Goal: Task Accomplishment & Management: Manage account settings

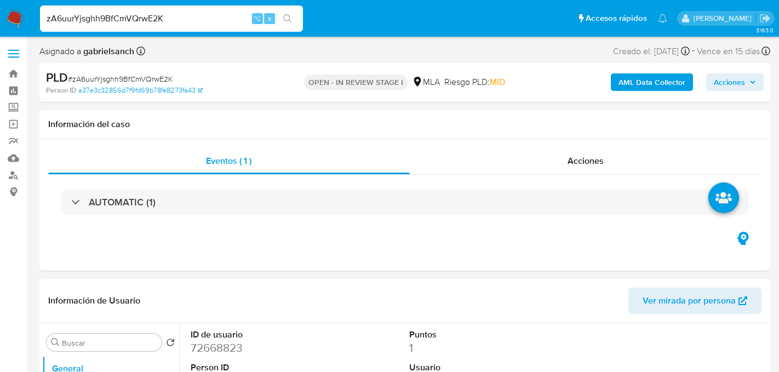
select select "10"
click at [150, 20] on input "zA6uurYjsghh9BfCmVQrwE2K" at bounding box center [171, 19] width 263 height 14
paste input "ebmur51WTlz4daLTaIJebgPp"
type input "ebmur51WTlz4daLTaIJebgPp"
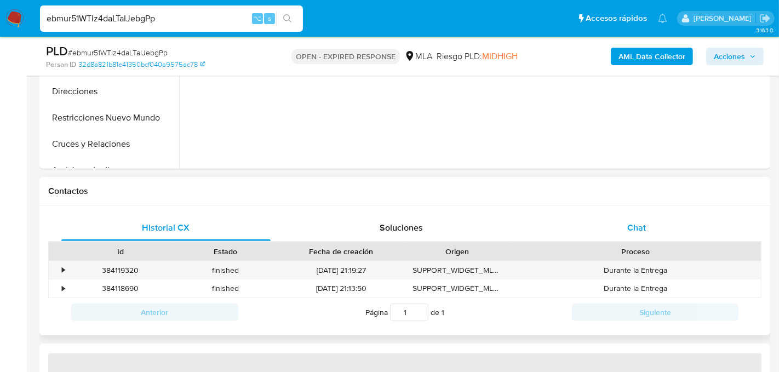
click at [654, 223] on div "Chat" at bounding box center [636, 228] width 209 height 26
select select "10"
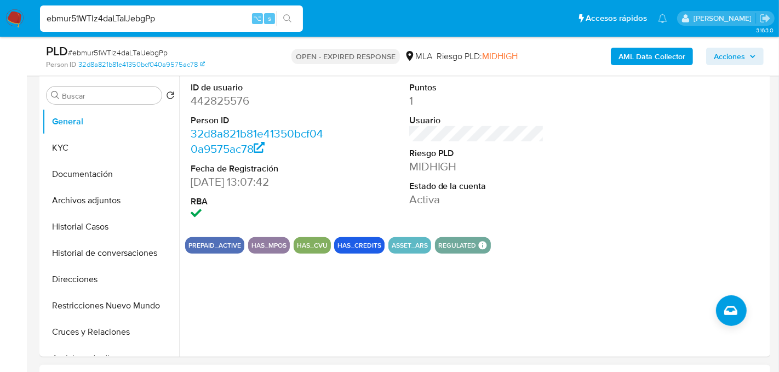
scroll to position [202, 0]
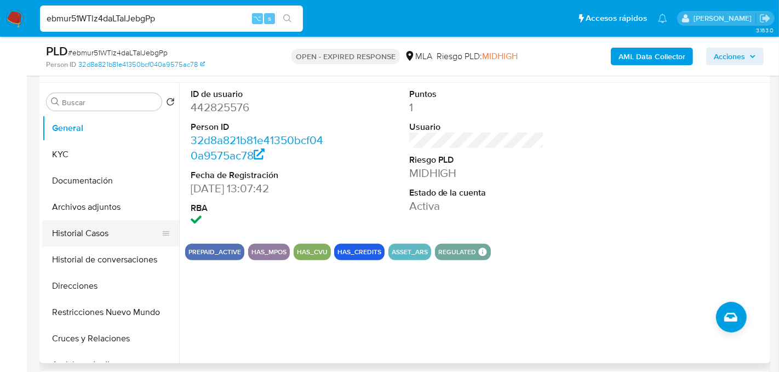
click at [95, 240] on button "Historial Casos" at bounding box center [106, 233] width 128 height 26
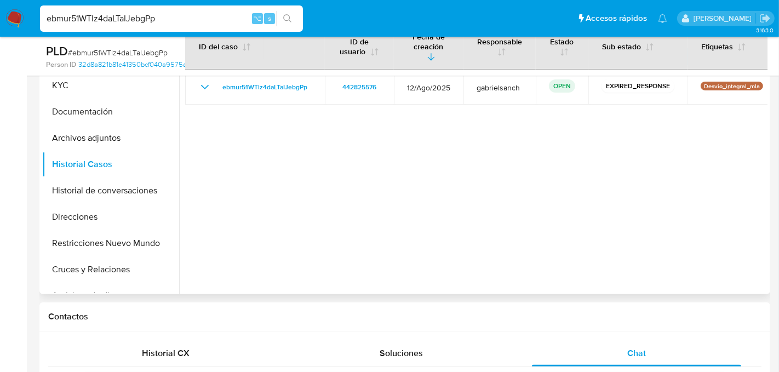
scroll to position [266, 0]
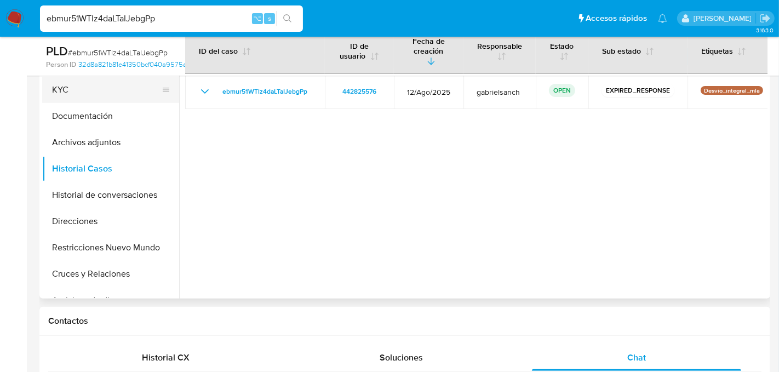
click at [49, 92] on button "KYC" at bounding box center [106, 90] width 128 height 26
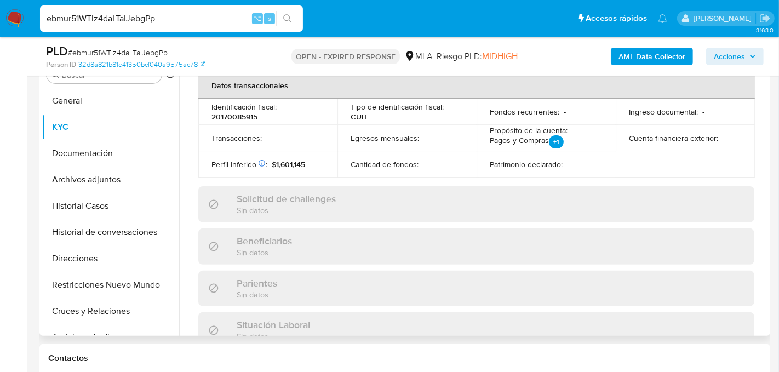
scroll to position [605, 0]
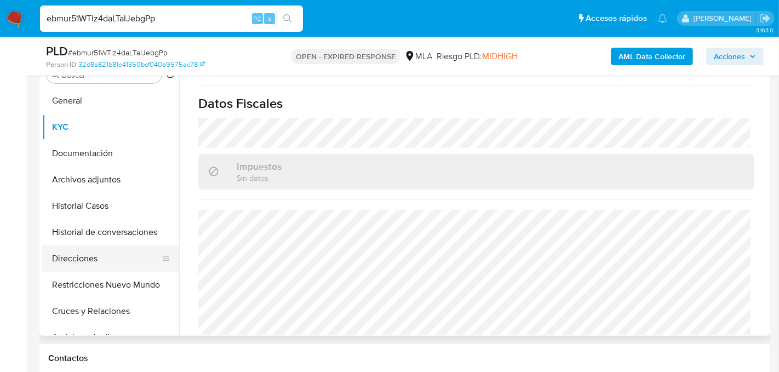
click at [90, 246] on button "Direcciones" at bounding box center [106, 259] width 128 height 26
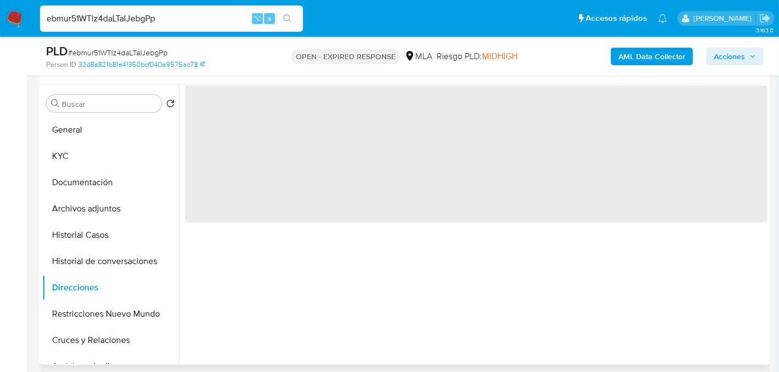
scroll to position [188, 0]
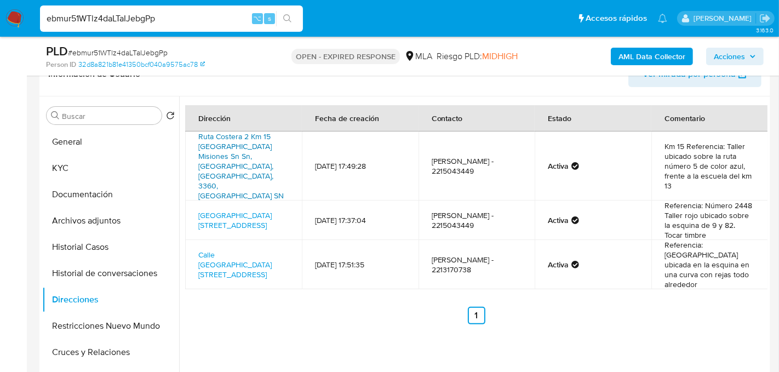
click at [246, 157] on link "Ruta Costera 2 Km 15 Panambi Misiones Sn Sn, Oberá, Misiones, 3360, Argentina SN" at bounding box center [241, 166] width 86 height 70
click at [232, 210] on link "Calle 9 Y Calle 82 2448, La Plata, Buenos Aires, 1900, Argentina 2448" at bounding box center [234, 220] width 73 height 21
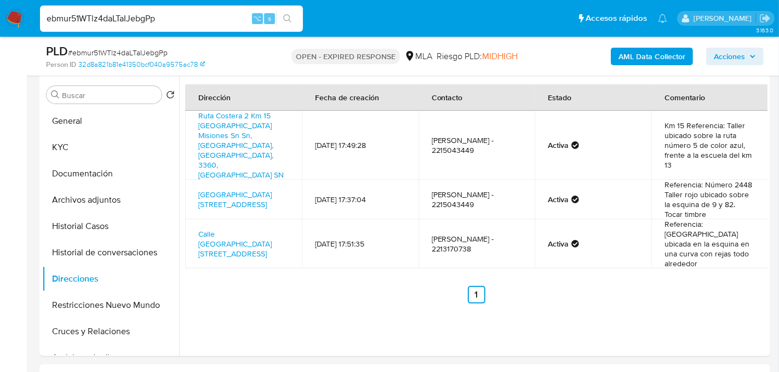
scroll to position [198, 0]
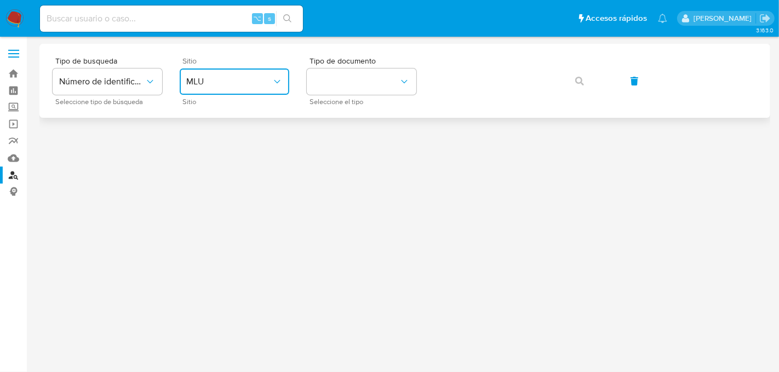
click at [241, 82] on span "MLU" at bounding box center [229, 81] width 86 height 11
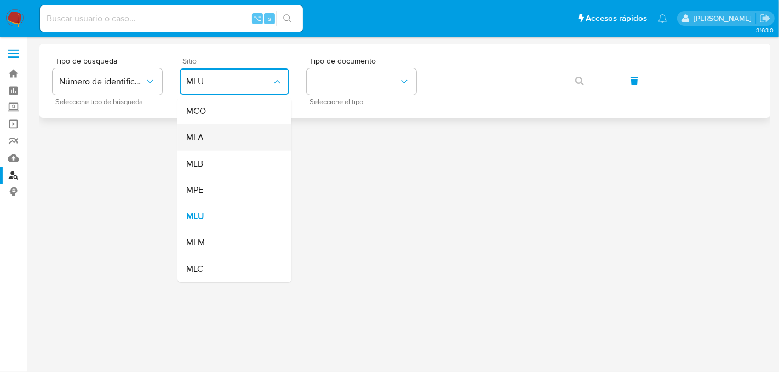
click at [230, 133] on div "MLA" at bounding box center [231, 137] width 90 height 26
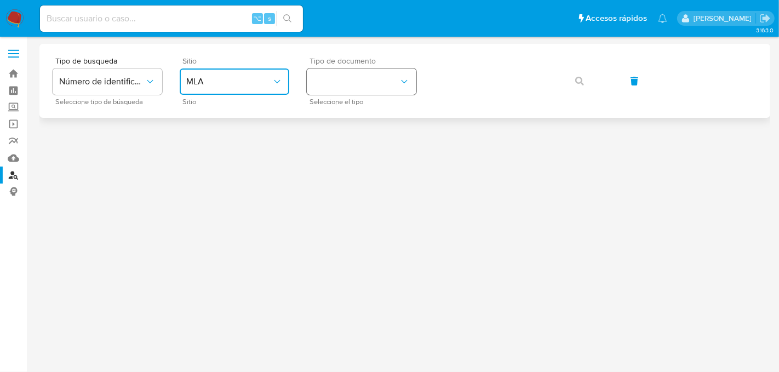
click at [368, 82] on button "identificationType" at bounding box center [362, 82] width 110 height 26
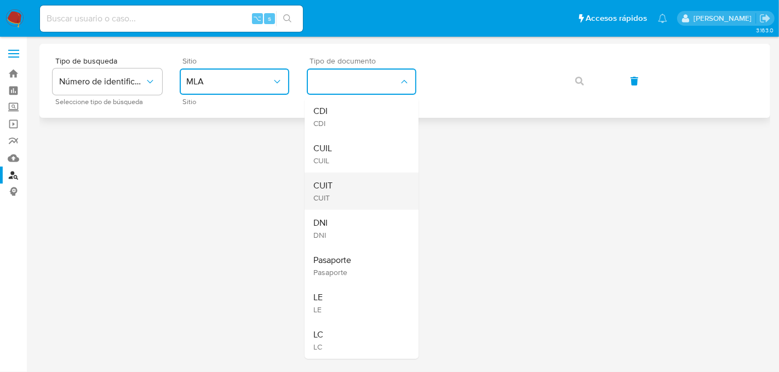
click at [372, 189] on div "CUIT CUIT" at bounding box center [359, 191] width 90 height 37
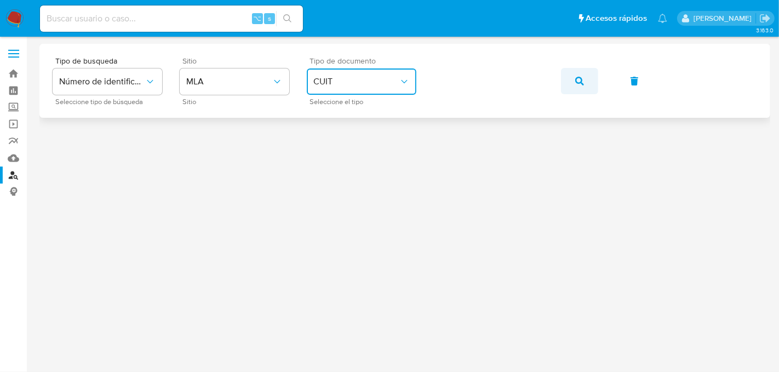
click at [579, 79] on icon "button" at bounding box center [580, 81] width 9 height 9
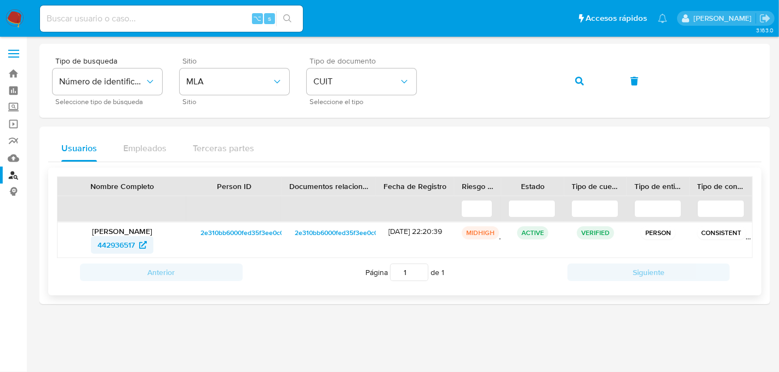
click at [102, 250] on span "442936517" at bounding box center [116, 245] width 37 height 18
click at [117, 248] on span "442936517" at bounding box center [116, 245] width 37 height 18
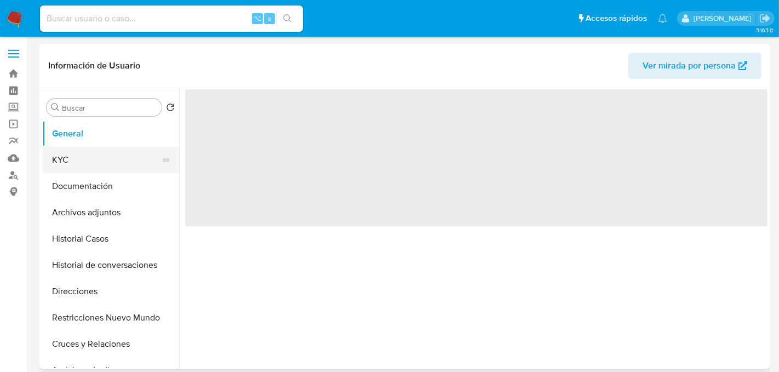
click at [56, 168] on button "KYC" at bounding box center [106, 160] width 128 height 26
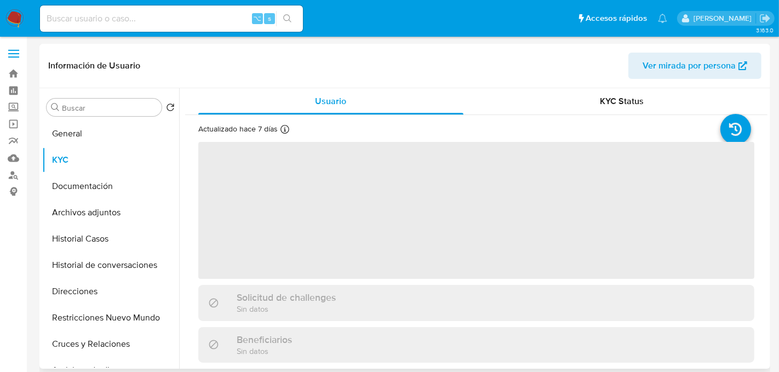
select select "10"
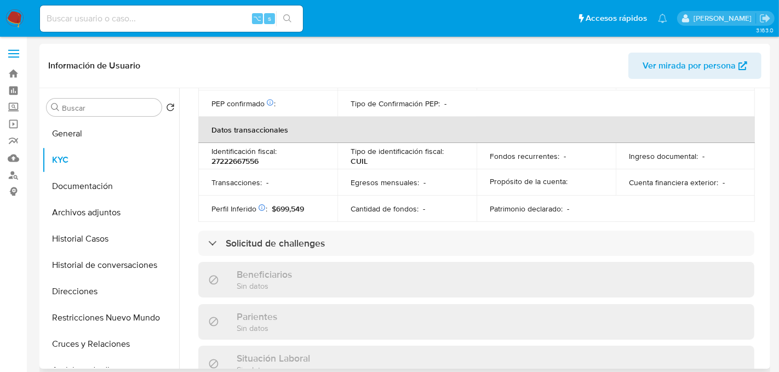
scroll to position [576, 0]
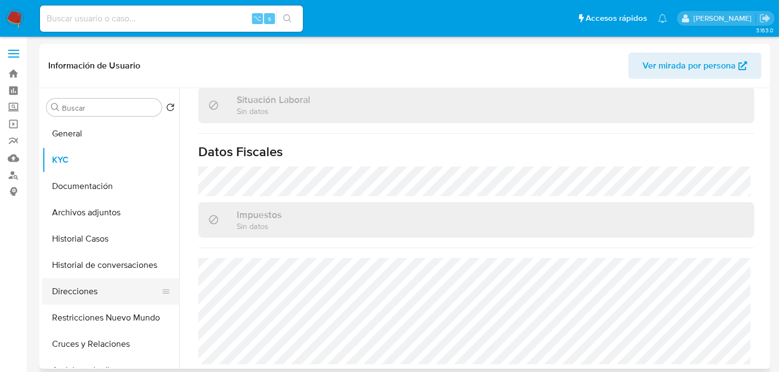
click at [82, 296] on button "Direcciones" at bounding box center [106, 291] width 128 height 26
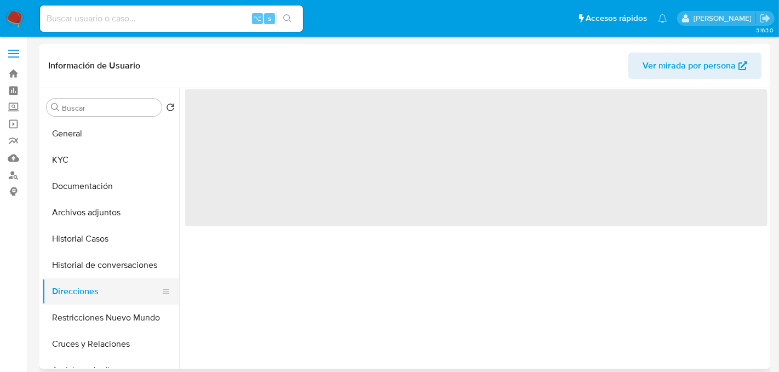
scroll to position [0, 0]
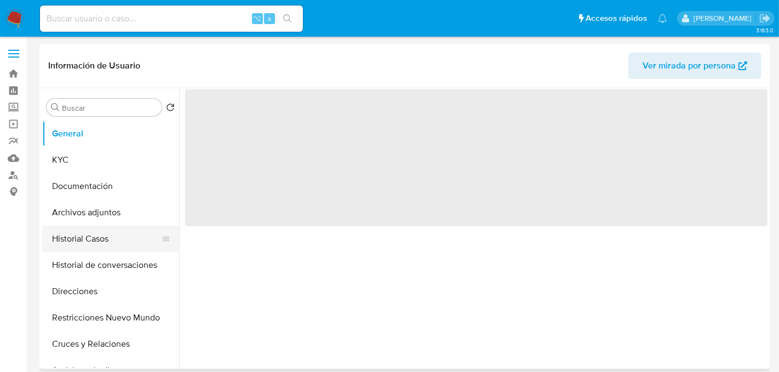
click at [66, 243] on button "Historial Casos" at bounding box center [106, 239] width 128 height 26
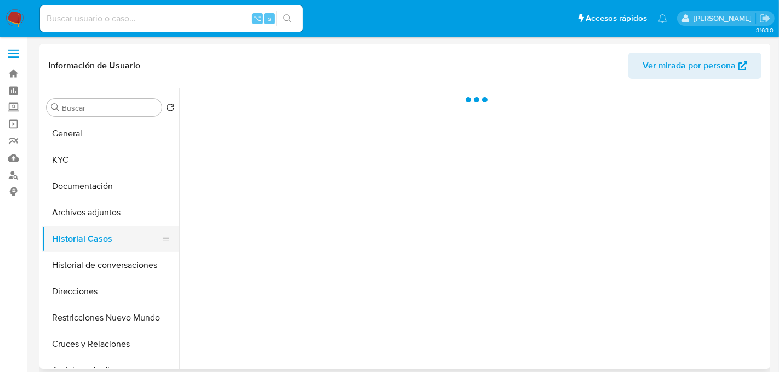
select select "10"
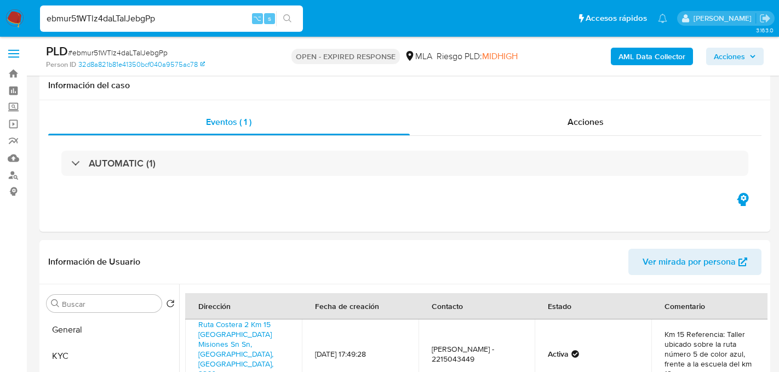
select select "10"
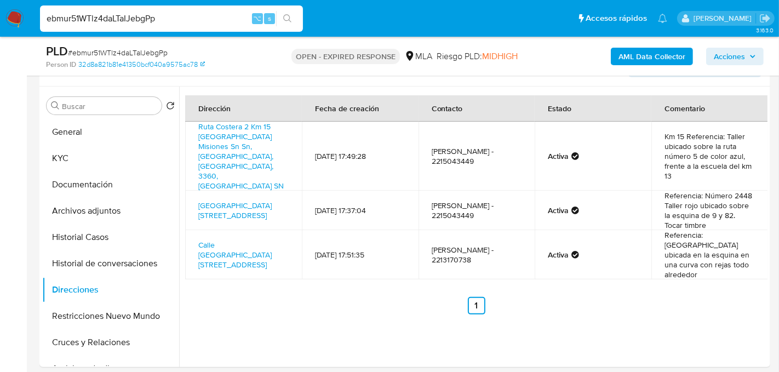
click at [134, 18] on input "ebmur51WTlz4daLTaIJebgPp" at bounding box center [171, 19] width 263 height 14
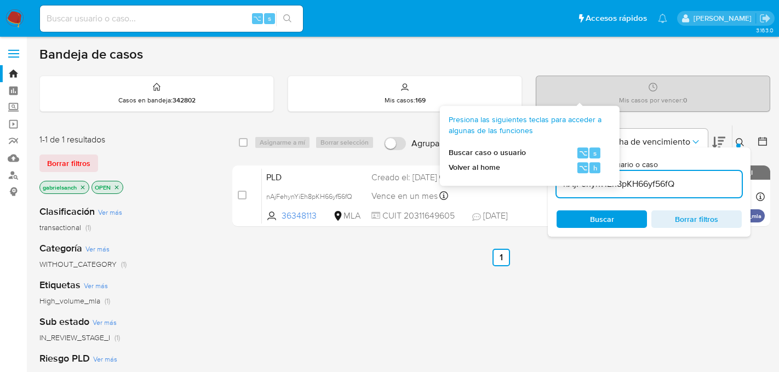
scroll to position [73, 0]
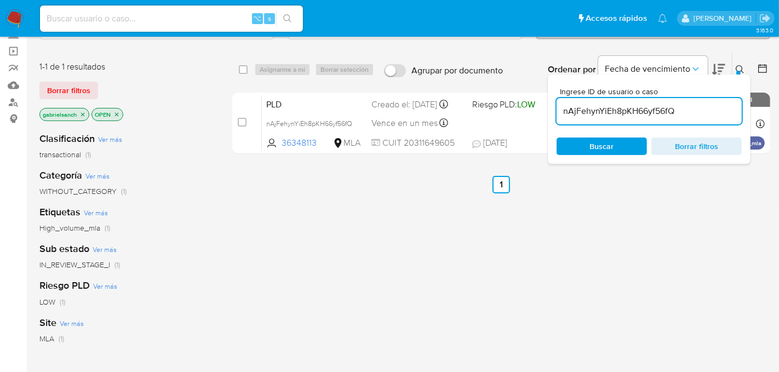
click at [621, 115] on input "nAjFehynYiEh8pKH66yf56fQ" at bounding box center [649, 111] width 185 height 14
paste input "ebmur51WTlz4daLTaIJebgPp"
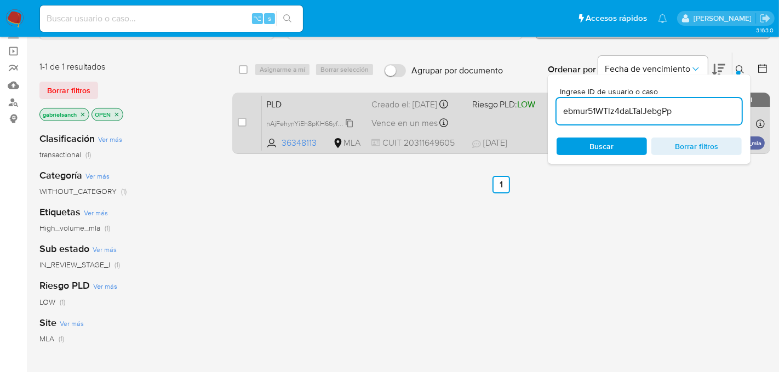
type input "ebmur51WTlz4daLTaIJebgPp"
click at [241, 119] on input "checkbox" at bounding box center [242, 122] width 9 height 9
checkbox input "true"
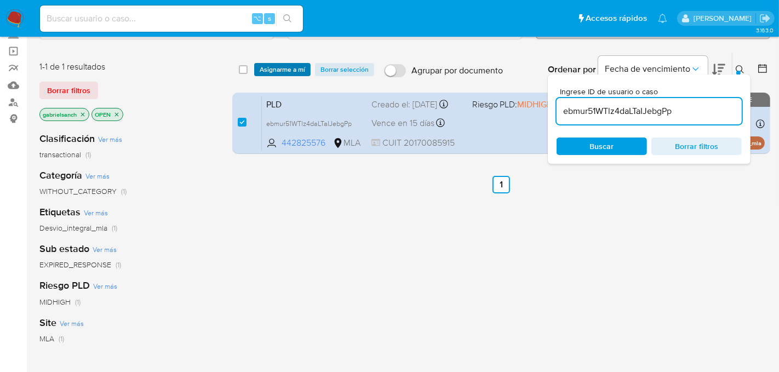
click at [263, 74] on span "Asignarme a mí" at bounding box center [282, 69] width 45 height 11
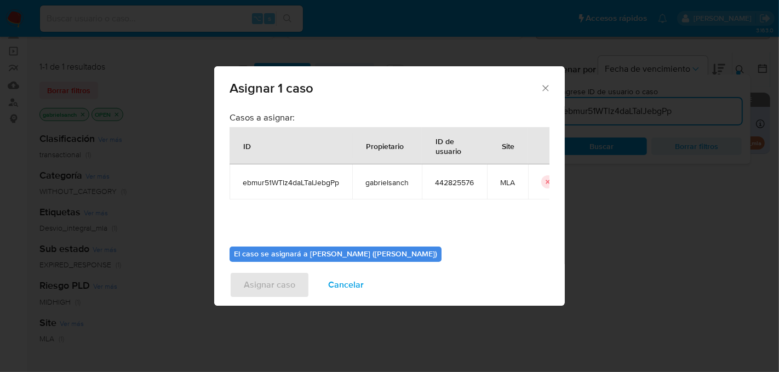
scroll to position [56, 0]
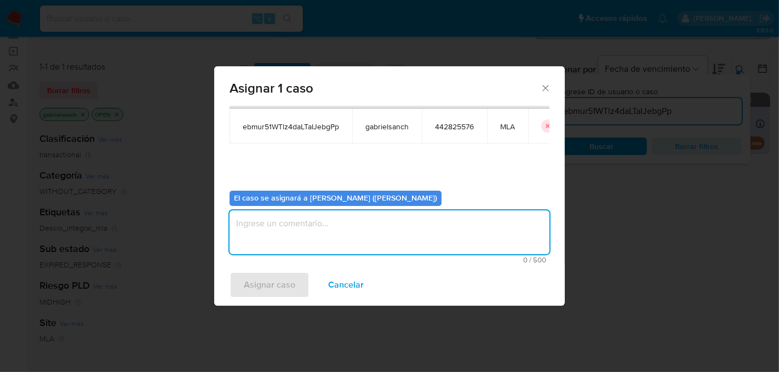
click at [261, 233] on textarea "assign-modal" at bounding box center [390, 232] width 320 height 44
type textarea "Análisis"
click at [246, 295] on span "Asignar caso" at bounding box center [270, 285] width 52 height 24
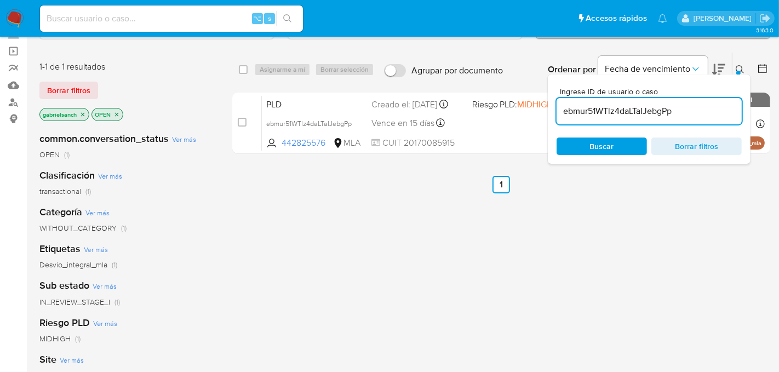
click at [575, 105] on input "ebmur51WTlz4daLTaIJebgPp" at bounding box center [649, 111] width 185 height 14
paste input "TOTxKV7mH2UF8E4pztpuFTIr"
type input "TOTxKV7mH2UF8E4pztpuFTIr"
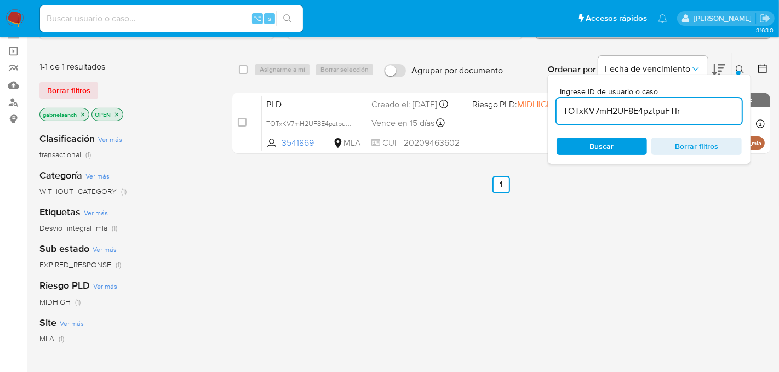
click at [244, 118] on input "checkbox" at bounding box center [242, 122] width 9 height 9
checkbox input "true"
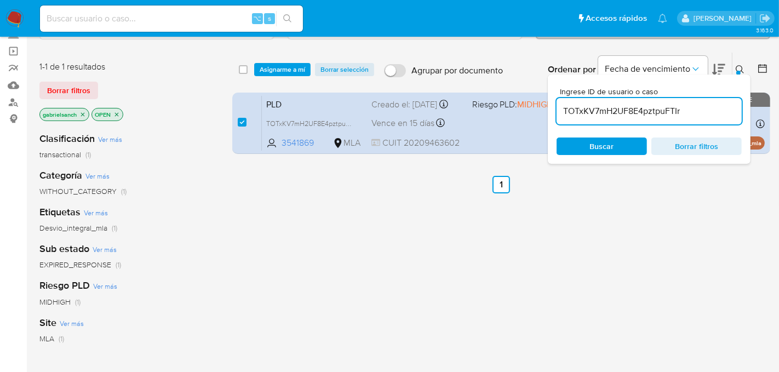
click at [266, 75] on div "select-all-cases-checkbox Asignarme a mí Borrar selección Agrupar por documento…" at bounding box center [501, 70] width 538 height 34
click at [266, 71] on span "Asignarme a mí" at bounding box center [282, 69] width 45 height 11
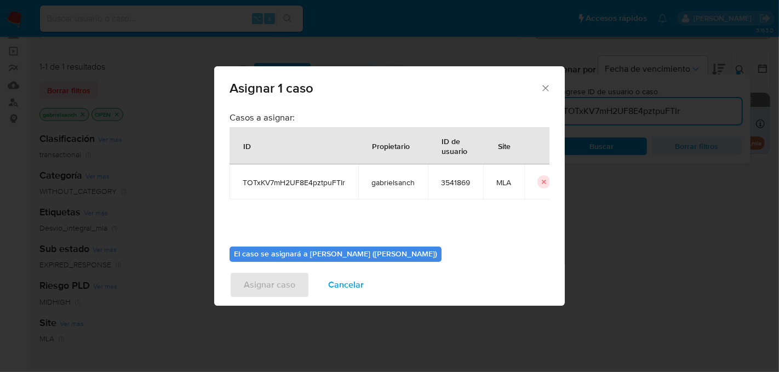
scroll to position [56, 0]
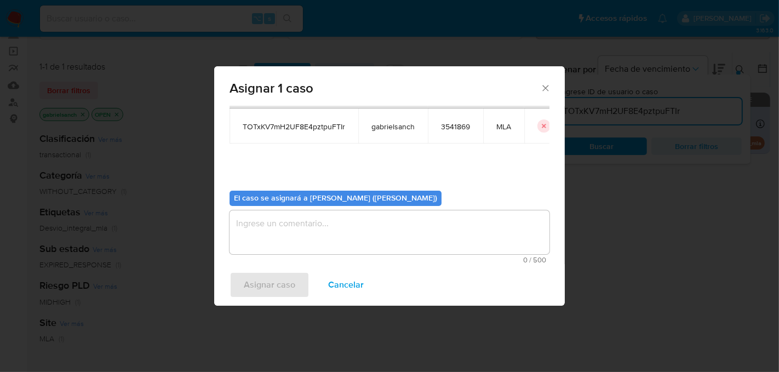
click at [286, 227] on textarea "assign-modal" at bounding box center [390, 232] width 320 height 44
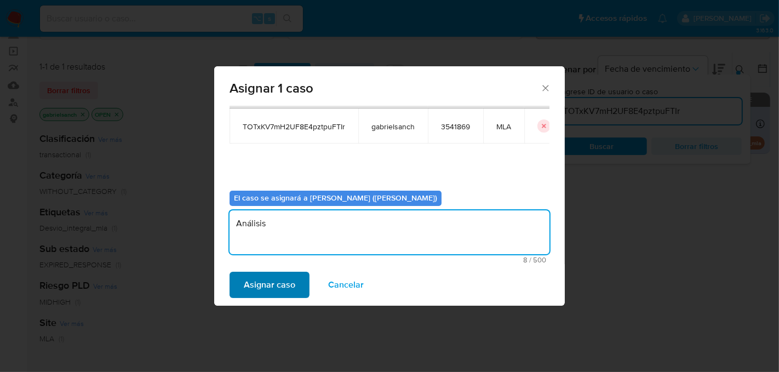
type textarea "Análisis"
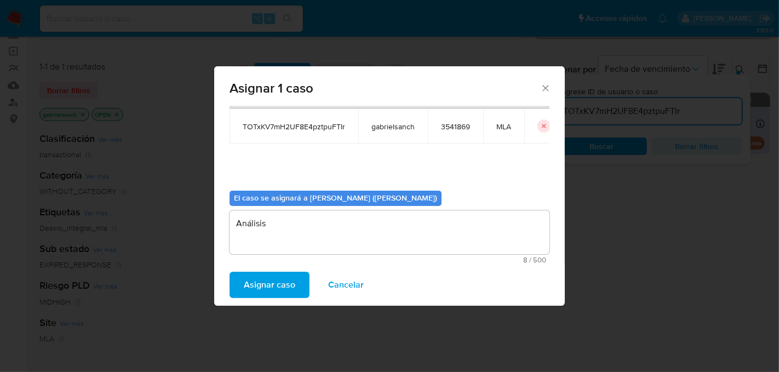
click at [273, 277] on span "Asignar caso" at bounding box center [270, 285] width 52 height 24
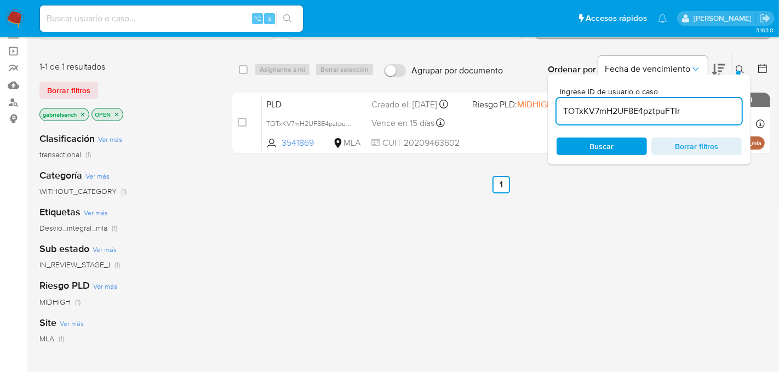
click at [627, 116] on input "TOTxKV7mH2UF8E4pztpuFTIr" at bounding box center [649, 111] width 185 height 14
paste input "VZs4zThGMZ134efENjwibVwD"
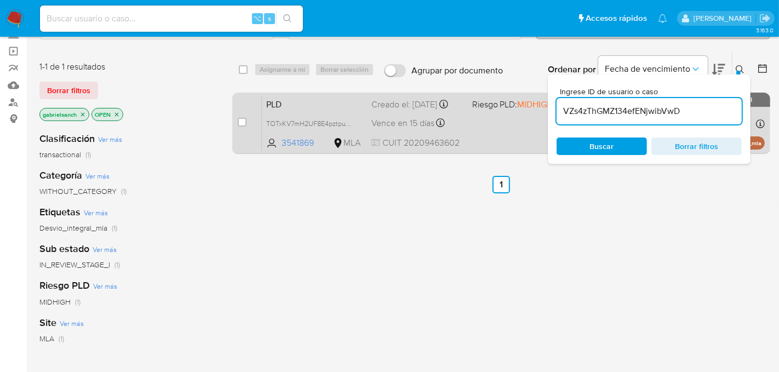
type input "VZs4zThGMZ134efENjwibVwD"
click at [240, 122] on input "checkbox" at bounding box center [242, 122] width 9 height 9
checkbox input "true"
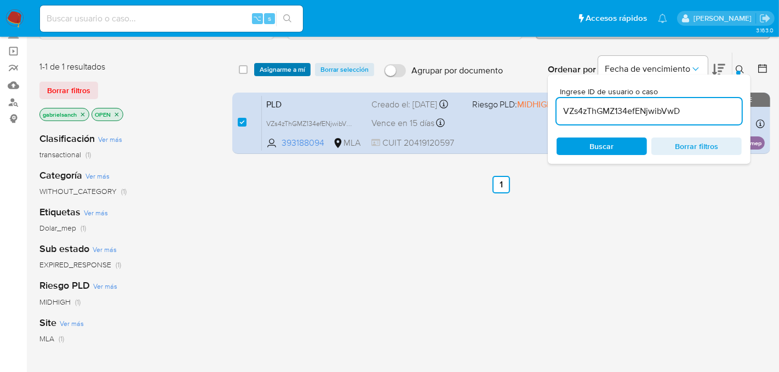
click at [289, 64] on span "Asignarme a mí" at bounding box center [282, 69] width 45 height 11
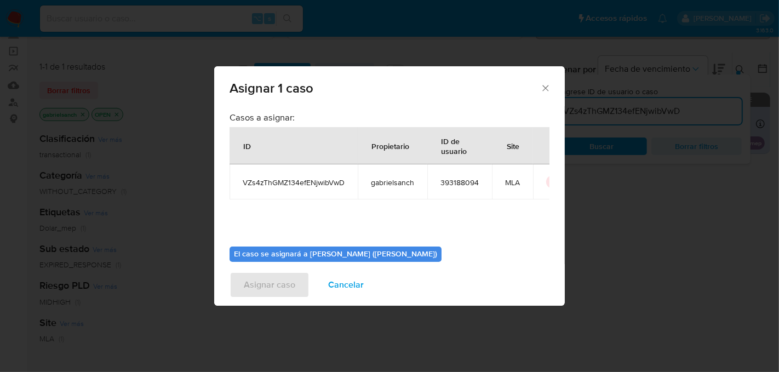
scroll to position [56, 0]
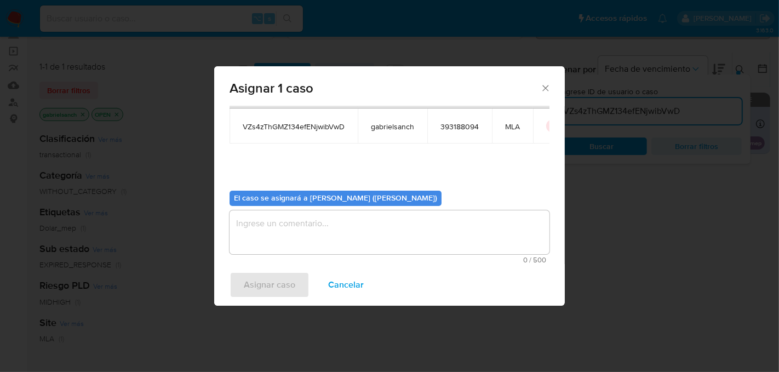
click at [305, 220] on textarea "assign-modal" at bounding box center [390, 232] width 320 height 44
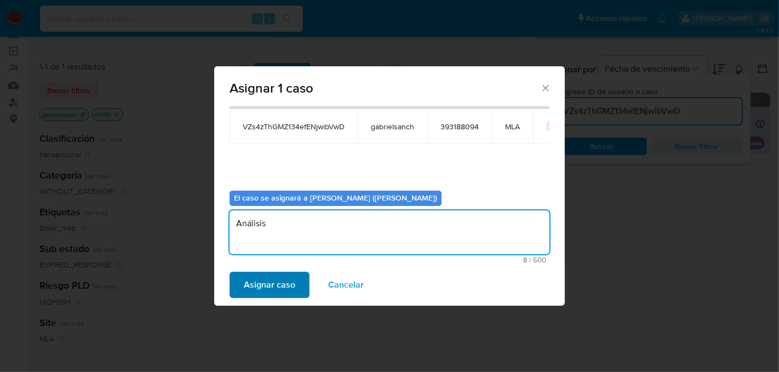
type textarea "Análisis"
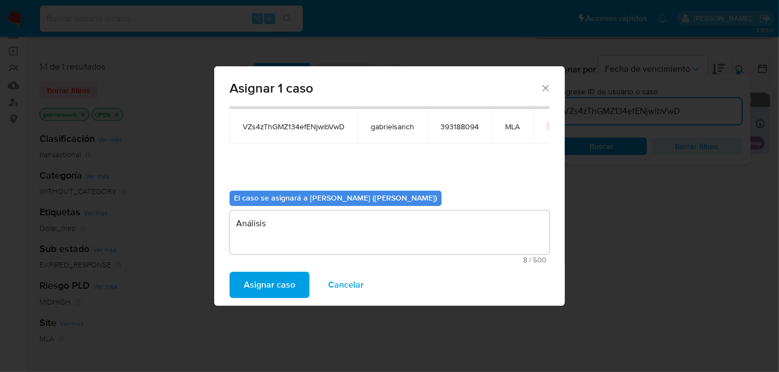
click at [248, 294] on span "Asignar caso" at bounding box center [270, 285] width 52 height 24
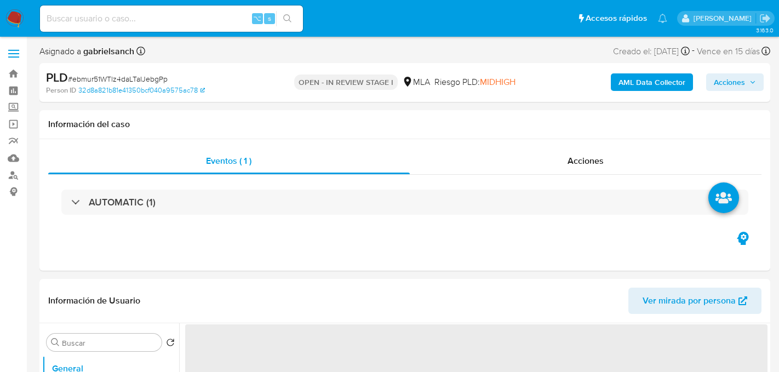
select select "10"
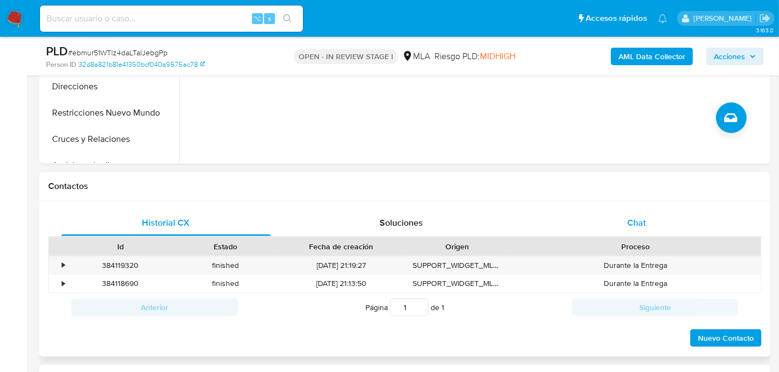
click at [632, 228] on span "Chat" at bounding box center [637, 223] width 19 height 13
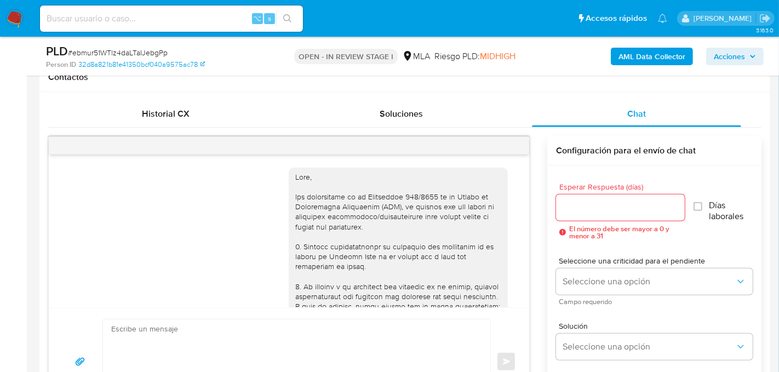
scroll to position [511, 0]
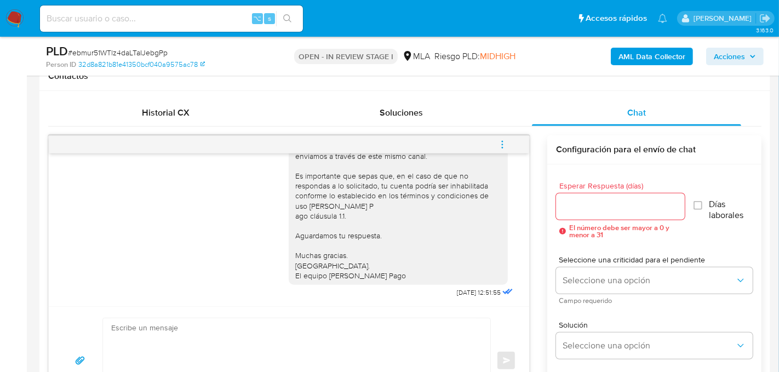
click at [352, 326] on textarea at bounding box center [294, 360] width 366 height 84
paste textarea "Lore, Ip dolorsi am con adipiscinge seddoeiusmo te in utlabo et Dolorem Aliq, e…"
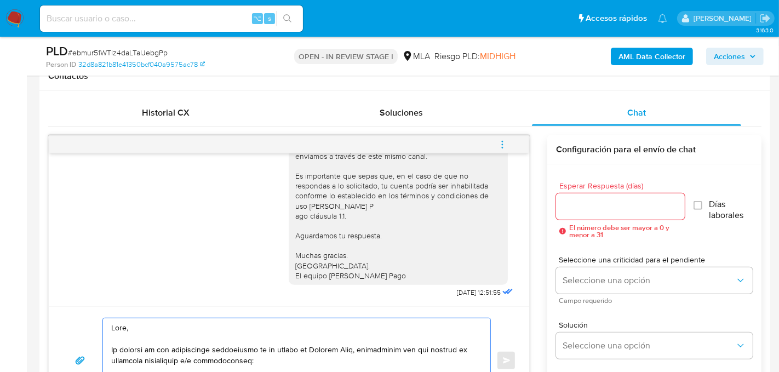
scroll to position [565, 0]
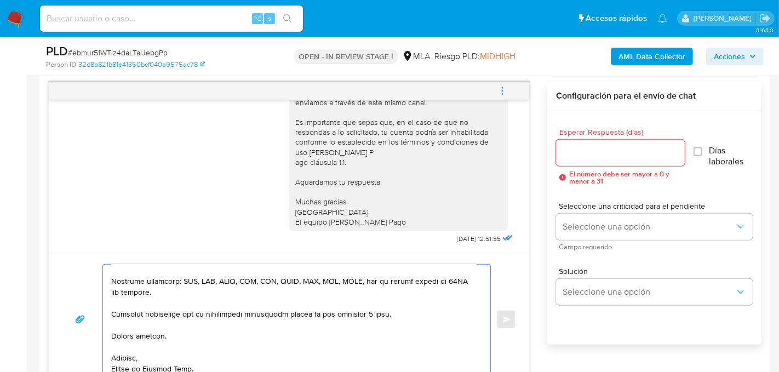
type textarea "Lore, Ip dolorsi am con adipiscinge seddoeiusmo te in utlabo et Dolorem Aliq, e…"
click at [577, 152] on input "Esperar Respuesta (días)" at bounding box center [620, 153] width 129 height 14
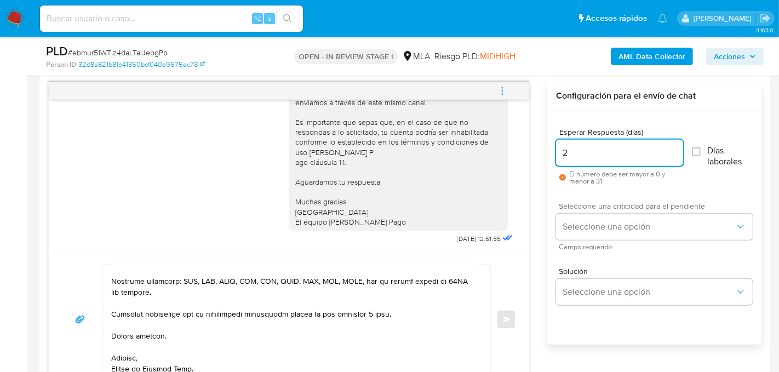
type input "2"
click at [571, 244] on span "Campo requerido" at bounding box center [657, 246] width 197 height 5
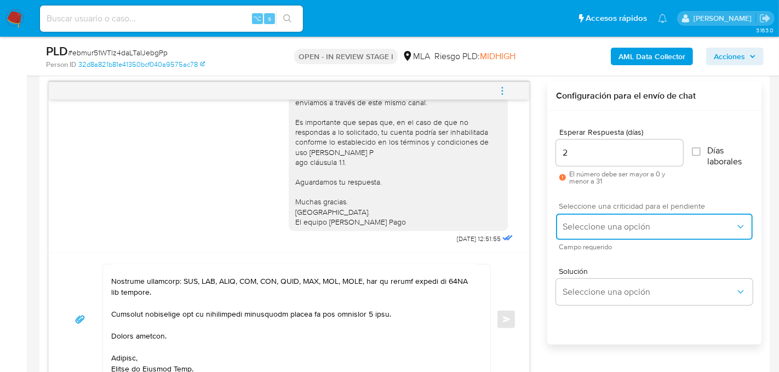
click at [571, 236] on button "Seleccione una opción" at bounding box center [654, 227] width 197 height 26
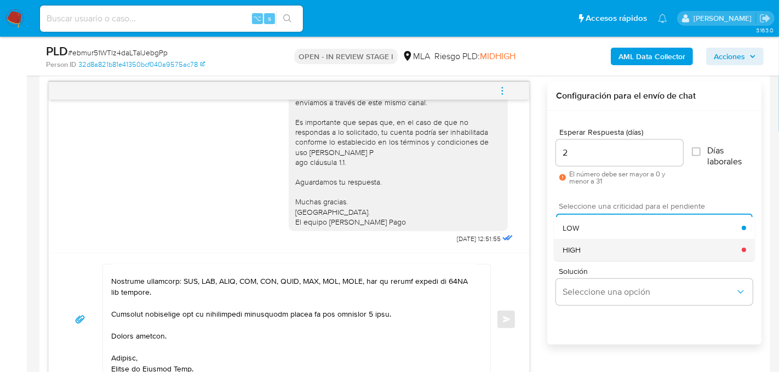
click at [573, 247] on span "HIGH" at bounding box center [573, 250] width 18 height 10
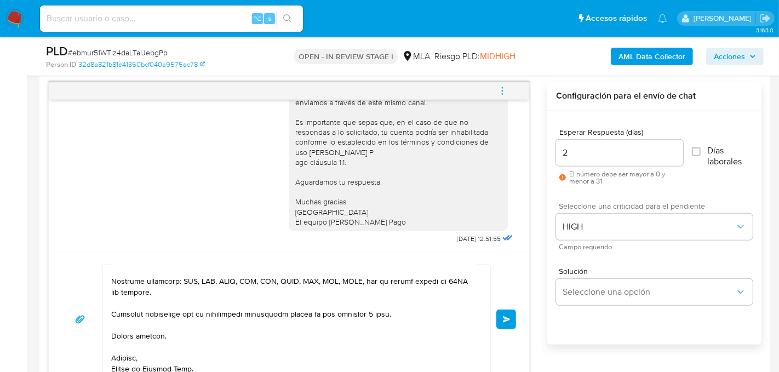
click at [511, 316] on span "Enviar" at bounding box center [507, 319] width 8 height 7
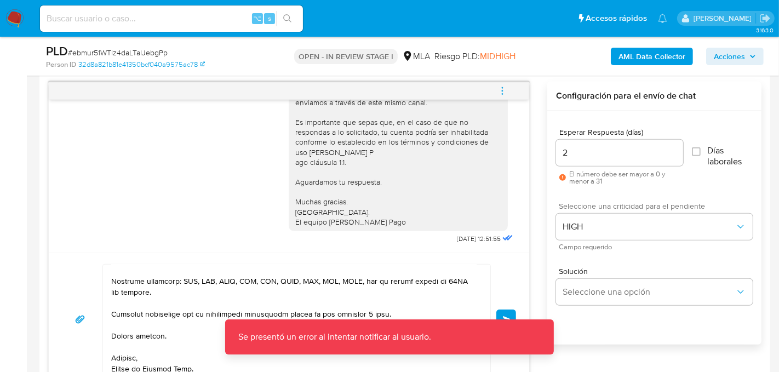
click at [504, 310] on button "Enviar" at bounding box center [507, 320] width 20 height 20
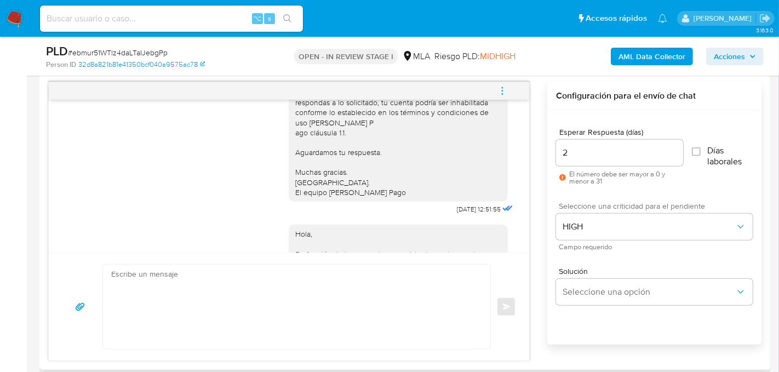
scroll to position [1289, 0]
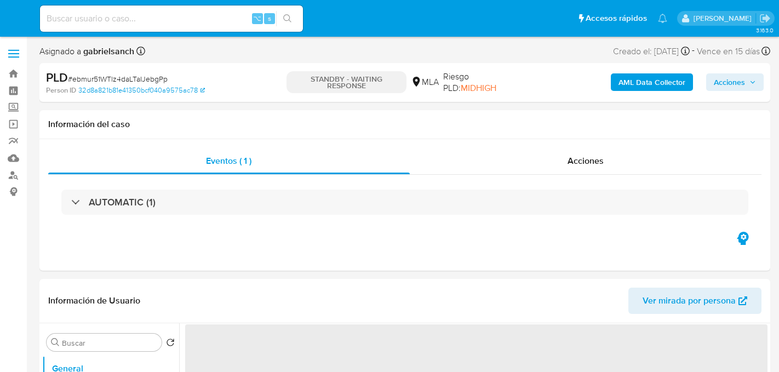
select select "10"
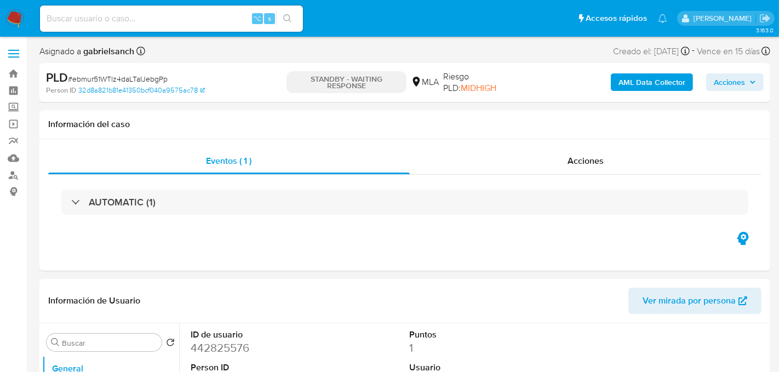
click at [152, 25] on input at bounding box center [171, 19] width 263 height 14
paste input "3A6k0C98gpjrzeJ5yQ02P6He"
type input "3A6k0C98gpjrzeJ5yQ02P6He"
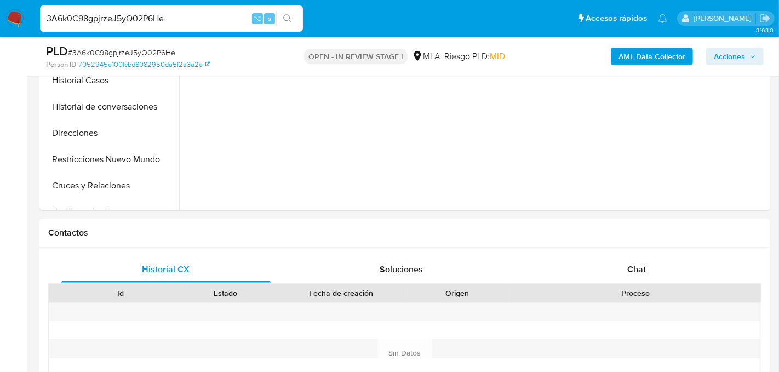
scroll to position [401, 0]
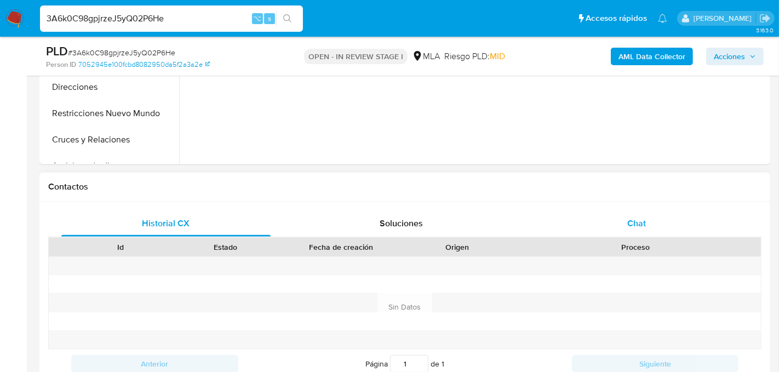
select select "10"
click at [648, 230] on div "Chat" at bounding box center [636, 223] width 209 height 26
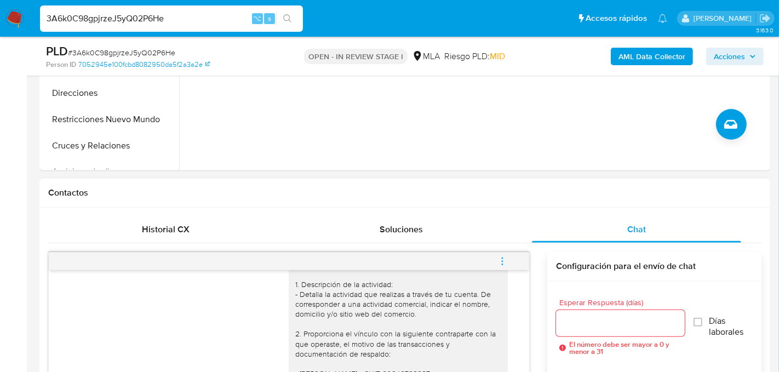
scroll to position [321, 0]
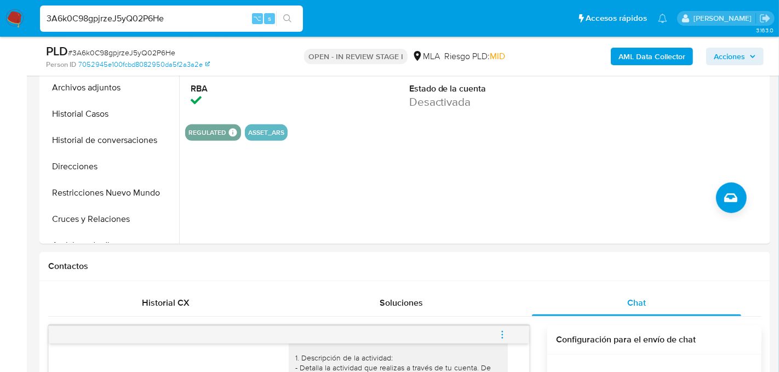
click at [138, 20] on input "3A6k0C98gpjrzeJ5yQ02P6He" at bounding box center [171, 19] width 263 height 14
paste input "TOTxKV7mH2UF8E4pztpuFTIr"
type input "TOTxKV7mH2UF8E4pztpuFTIr"
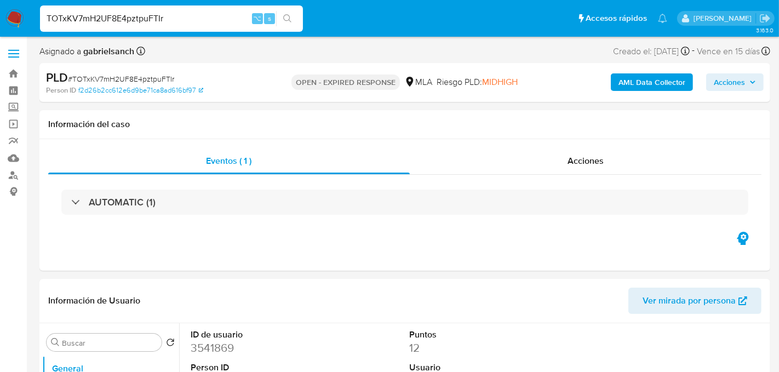
select select "10"
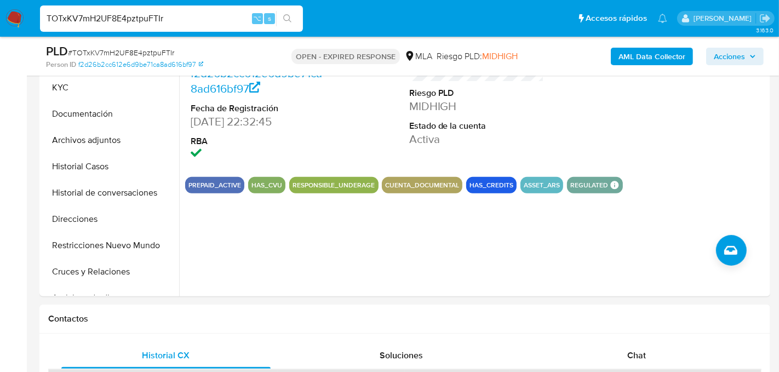
scroll to position [292, 0]
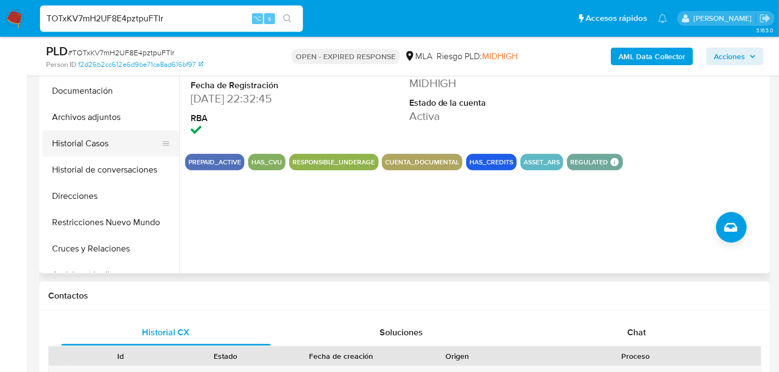
click at [125, 139] on button "Historial Casos" at bounding box center [106, 143] width 128 height 26
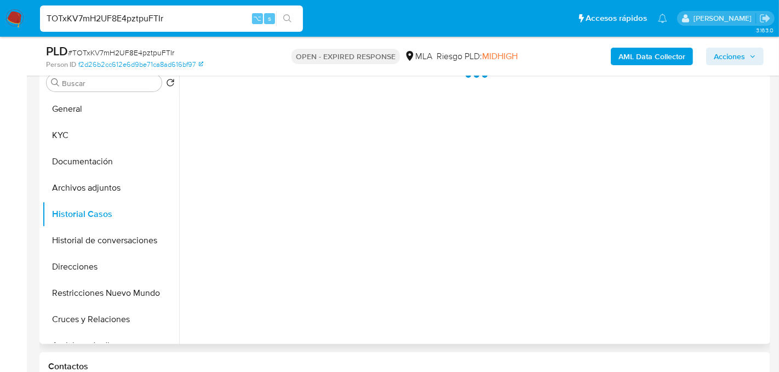
scroll to position [212, 0]
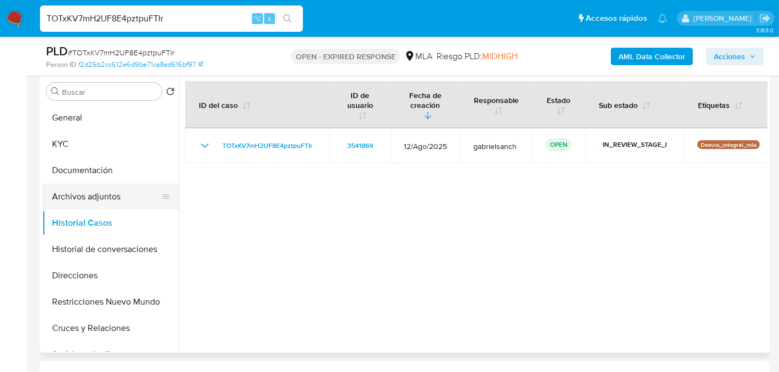
click at [77, 206] on button "Archivos adjuntos" at bounding box center [106, 197] width 128 height 26
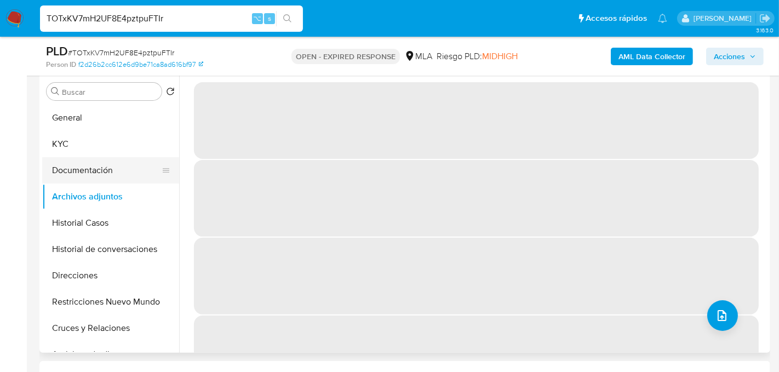
click at [99, 170] on button "Documentación" at bounding box center [106, 170] width 128 height 26
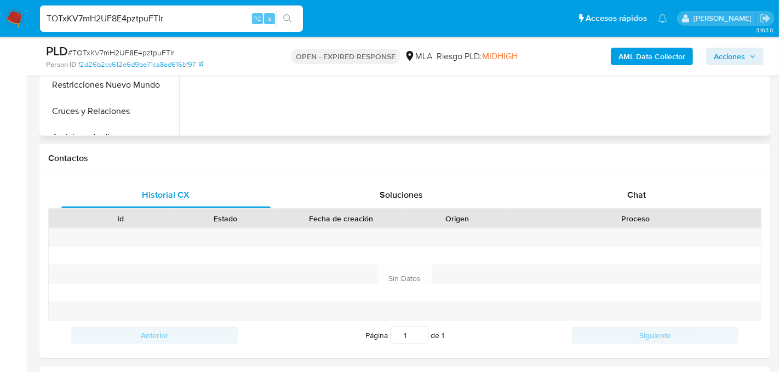
scroll to position [436, 0]
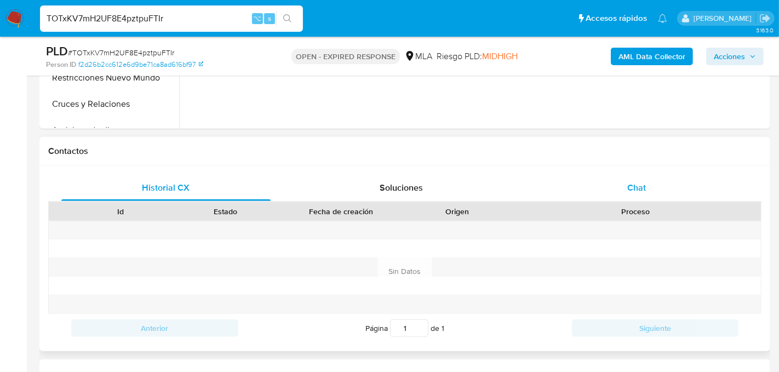
click at [596, 185] on div "Chat" at bounding box center [636, 188] width 209 height 26
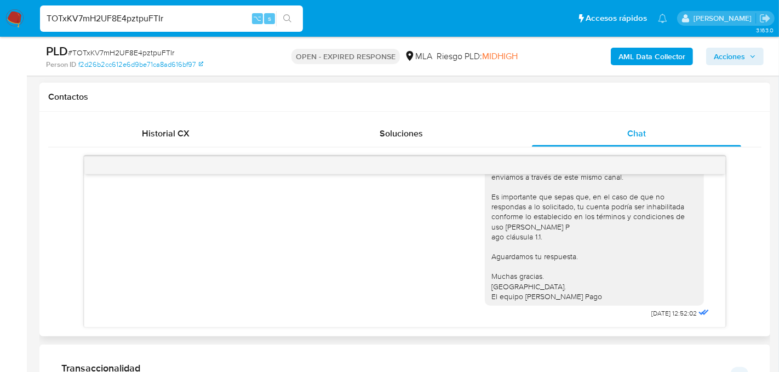
scroll to position [492, 0]
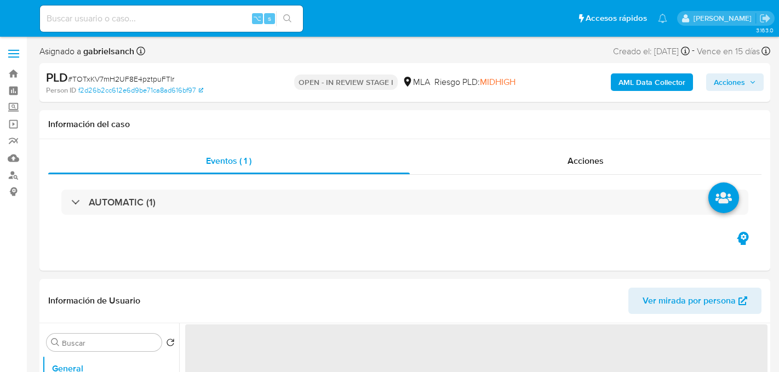
select select "10"
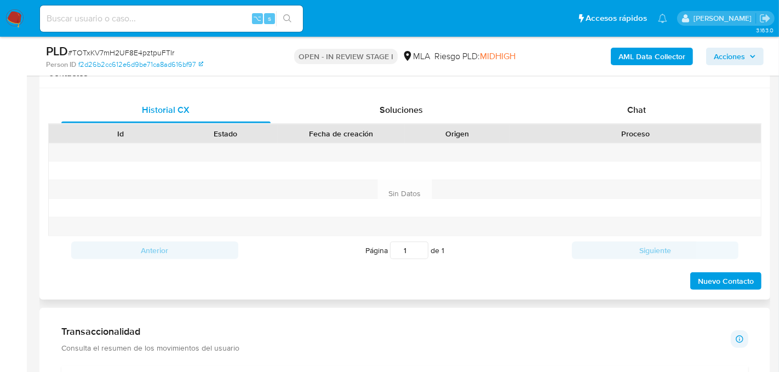
scroll to position [497, 0]
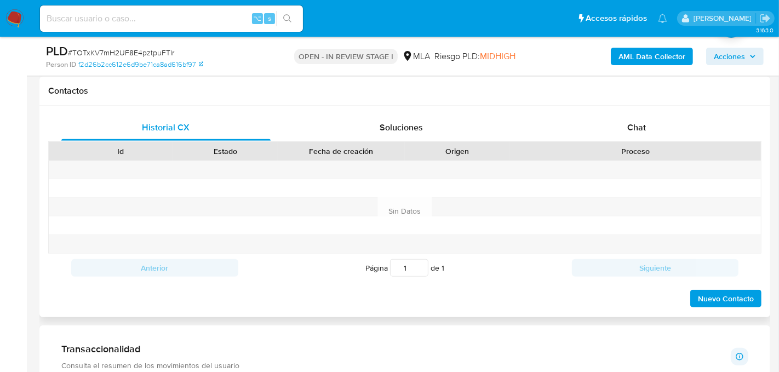
click at [618, 112] on div "Historial CX Soluciones Chat Id Estado Fecha de creación Origen Proceso Anterio…" at bounding box center [404, 212] width 731 height 212
click at [620, 126] on div "Chat" at bounding box center [636, 128] width 209 height 26
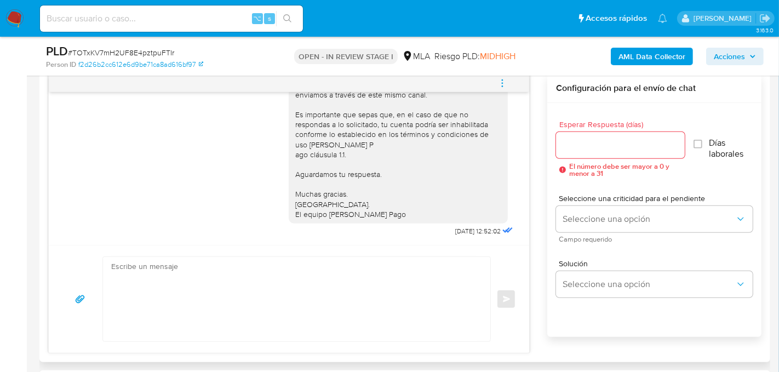
scroll to position [582, 0]
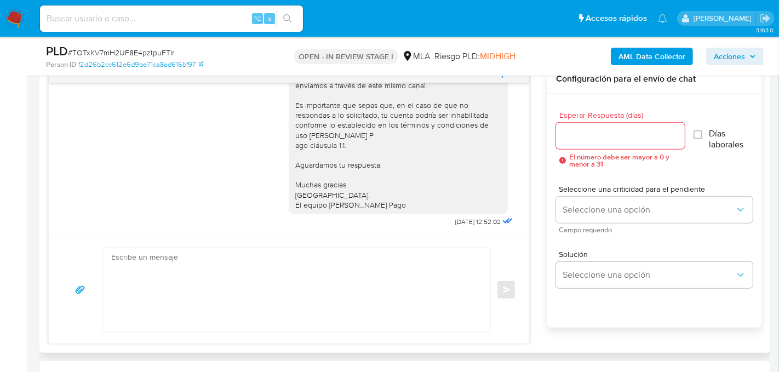
click at [361, 277] on textarea at bounding box center [294, 290] width 366 height 84
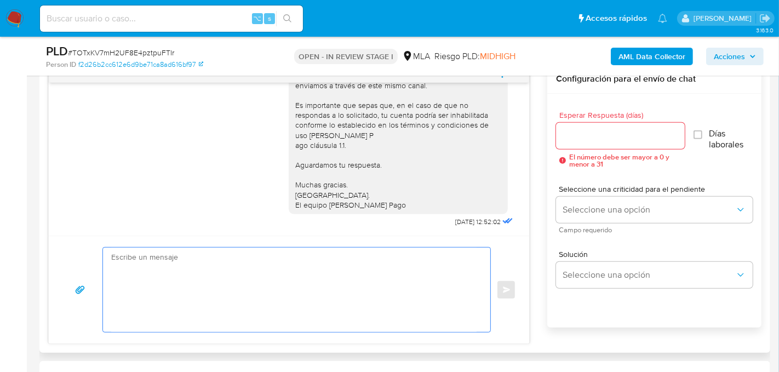
paste textarea "Hola, En función de las operaciones registradas en tu cuenta de Mercado Pago, n…"
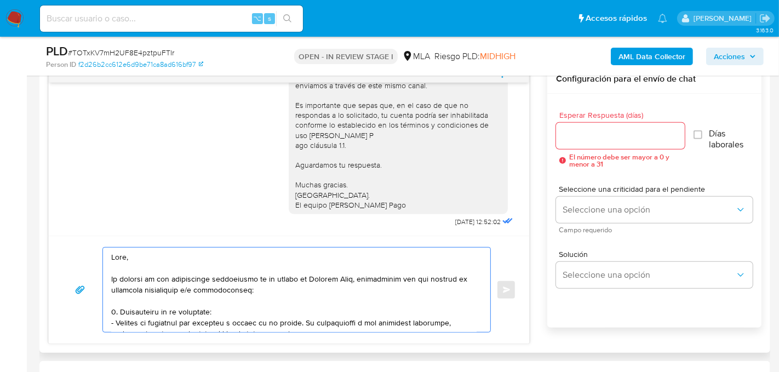
scroll to position [344, 0]
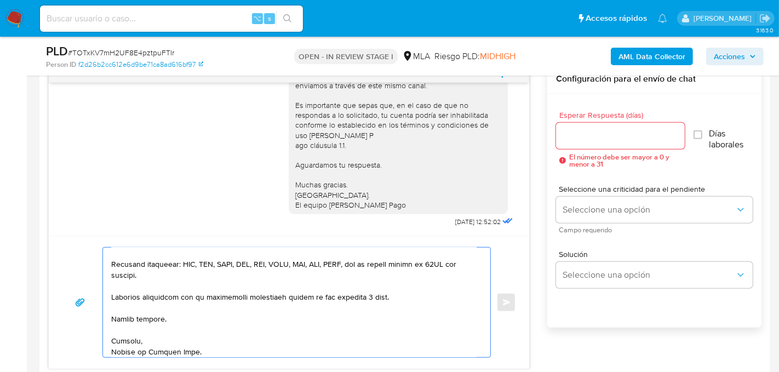
type textarea "Hola, En función de las operaciones registradas en tu cuenta de Mercado Pago, n…"
click at [571, 135] on input "Esperar Respuesta (días)" at bounding box center [620, 136] width 129 height 14
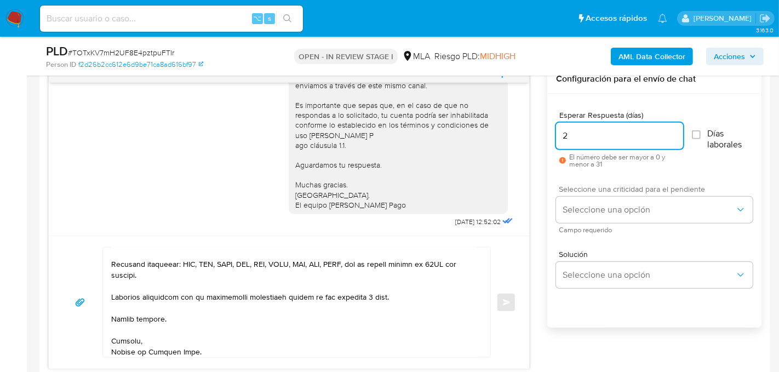
type input "2"
click at [563, 194] on div "Seleccione una criticidad para el pendiente Seleccione una opción Campo requeri…" at bounding box center [654, 209] width 197 height 48
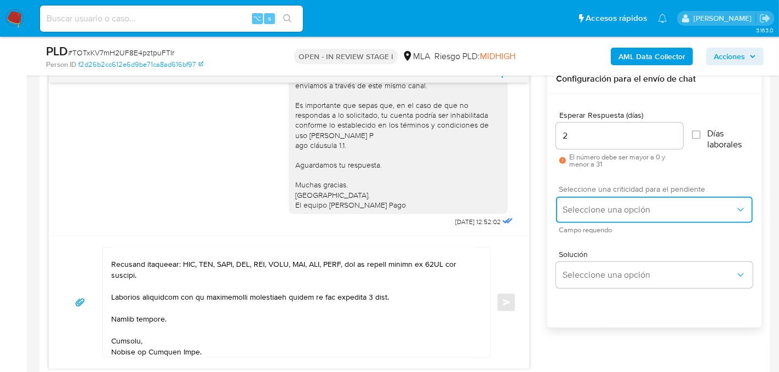
click at [566, 204] on span "Seleccione una opción" at bounding box center [649, 209] width 173 height 11
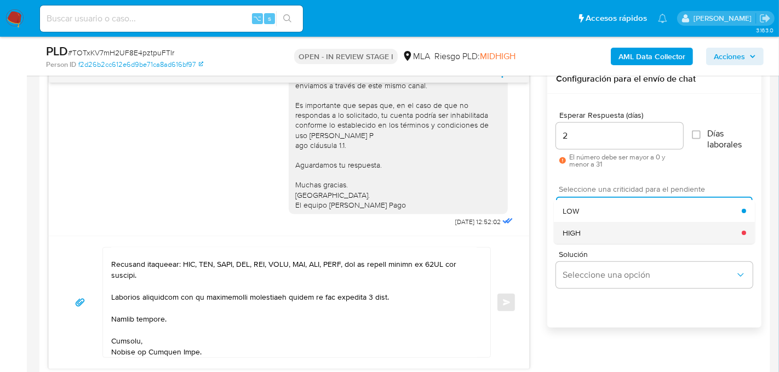
click at [574, 232] on span "HIGH" at bounding box center [573, 233] width 18 height 10
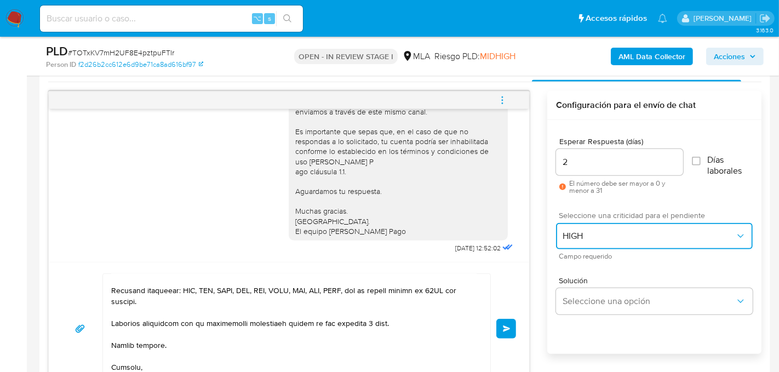
scroll to position [555, 0]
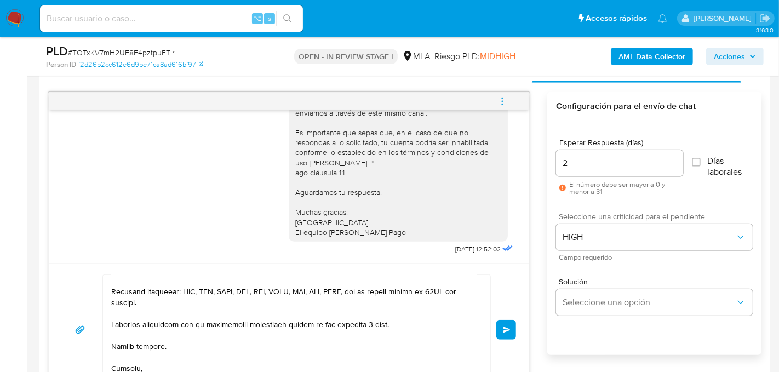
click at [503, 327] on button "Enviar" at bounding box center [507, 330] width 20 height 20
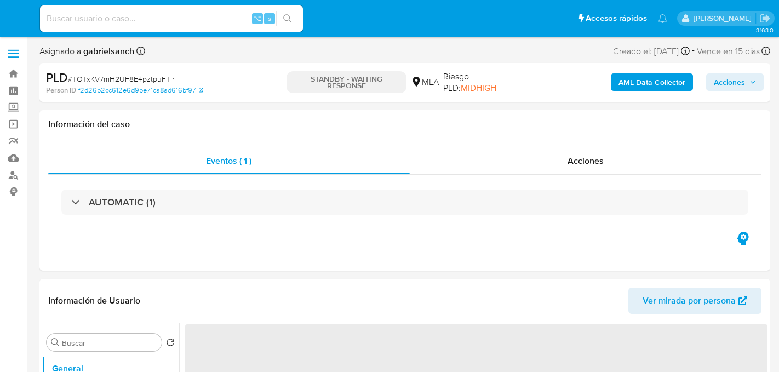
select select "10"
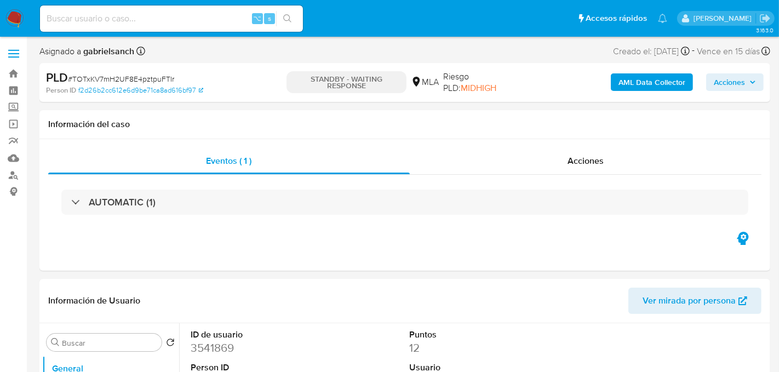
click at [162, 27] on div "⌥ s" at bounding box center [171, 18] width 263 height 26
click at [161, 18] on input at bounding box center [171, 19] width 263 height 14
paste input "VZs4zThGMZ134efENjwibVwD"
type input "VZs4zThGMZ134efENjwibVwD"
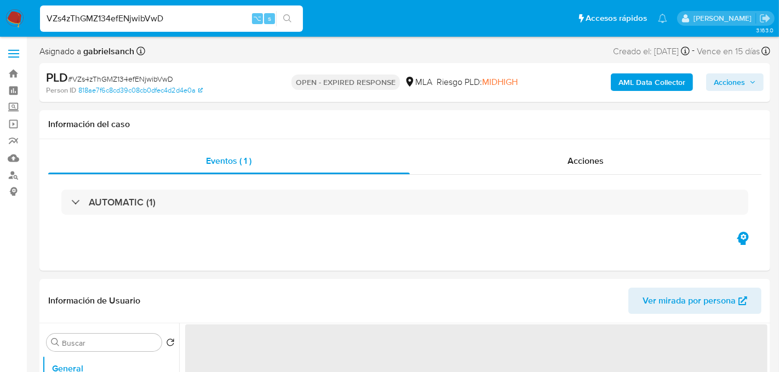
select select "10"
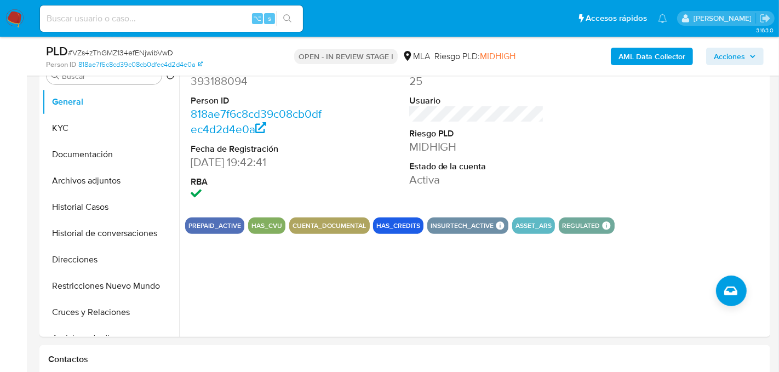
scroll to position [253, 0]
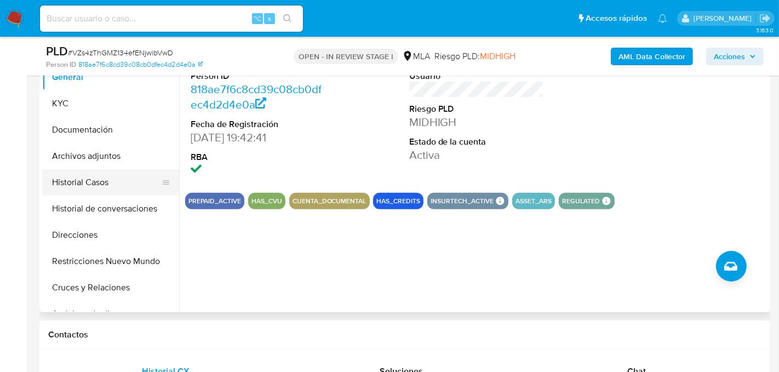
click at [59, 179] on button "Historial Casos" at bounding box center [106, 182] width 128 height 26
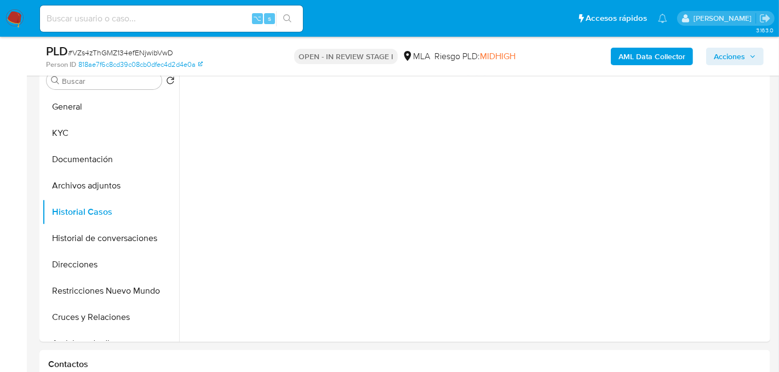
scroll to position [215, 0]
